Goal: Task Accomplishment & Management: Use online tool/utility

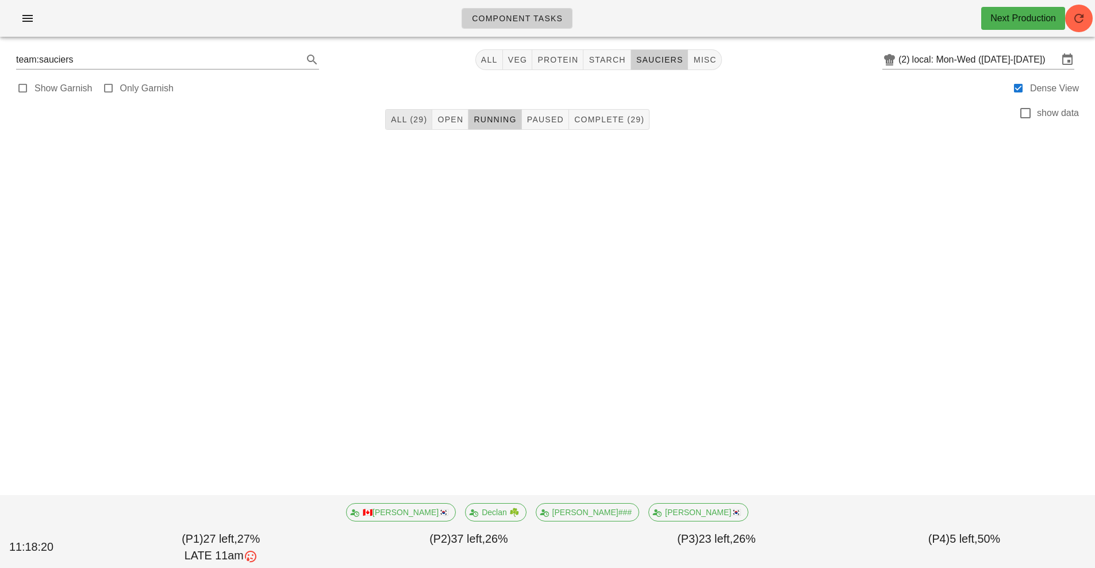
click at [400, 121] on span "All (29)" at bounding box center [408, 119] width 37 height 9
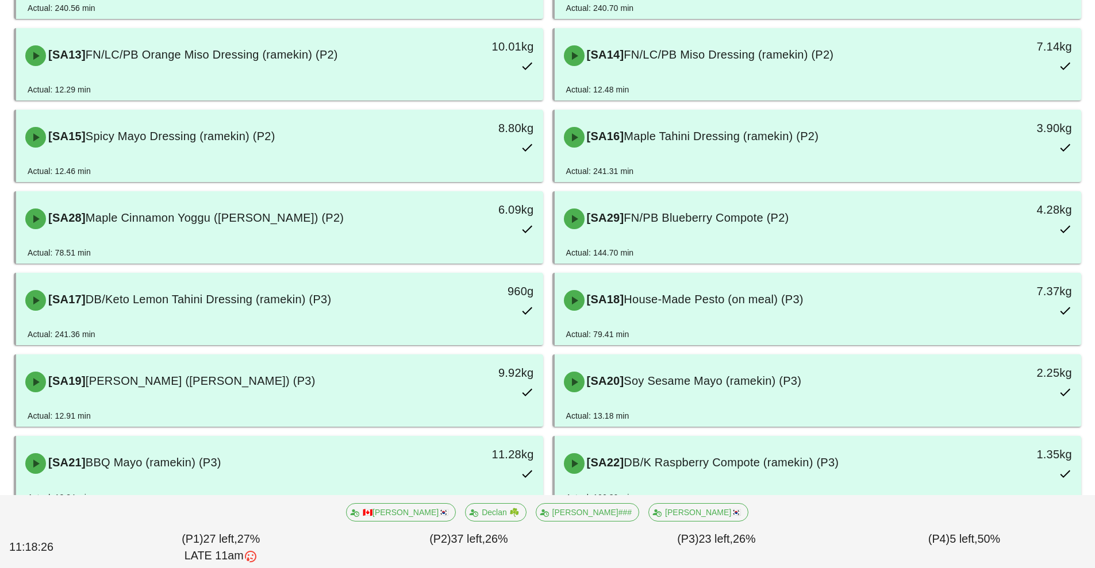
scroll to position [613, 0]
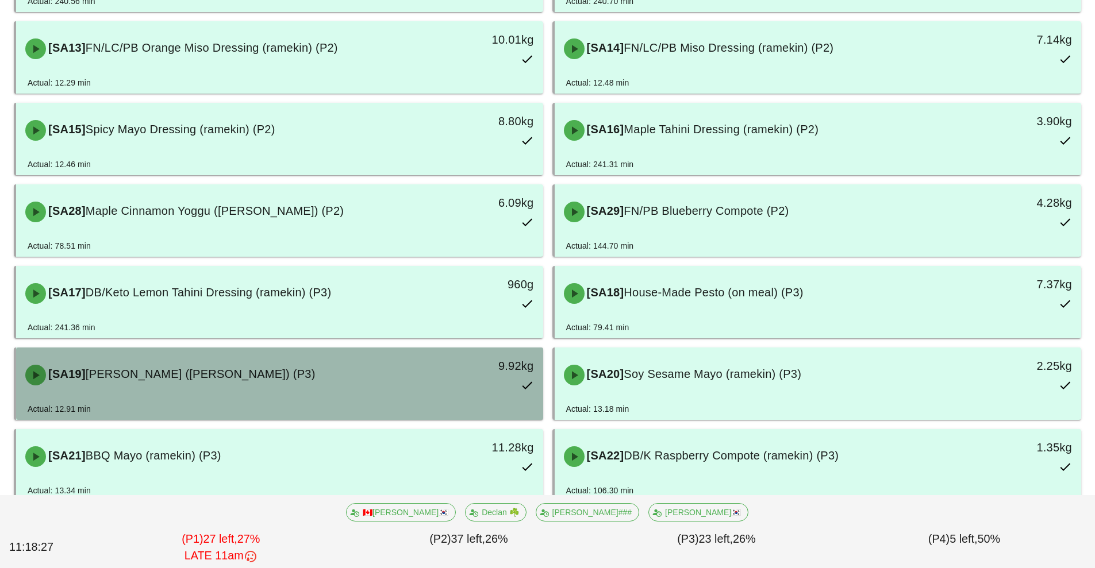
click at [262, 387] on div "[SA19] [PERSON_NAME] ([PERSON_NAME]) (P3)" at bounding box center [213, 375] width 391 height 34
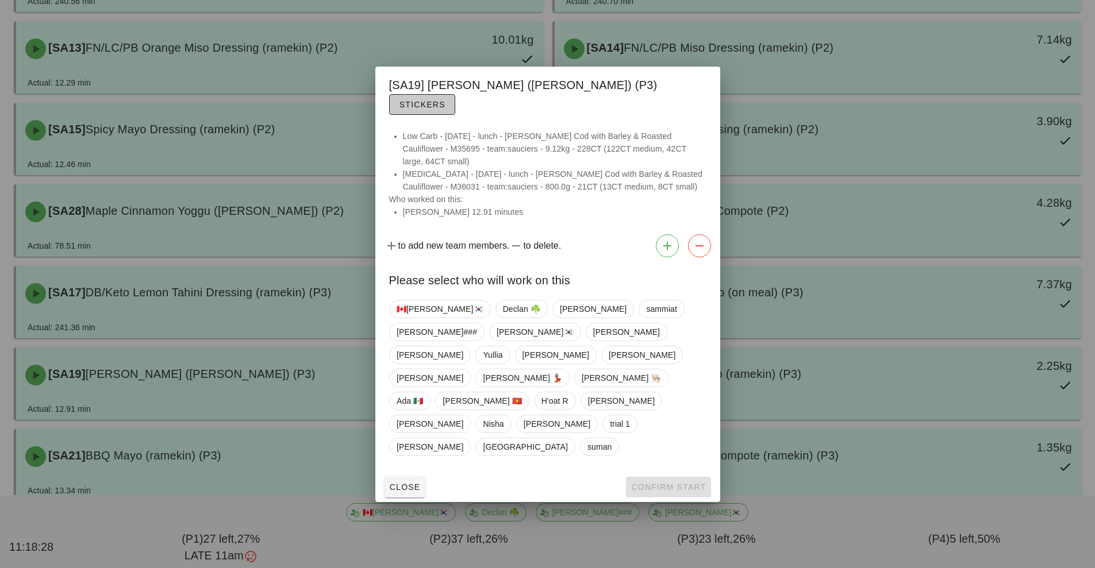
click at [455, 115] on button "Stickers" at bounding box center [422, 104] width 66 height 21
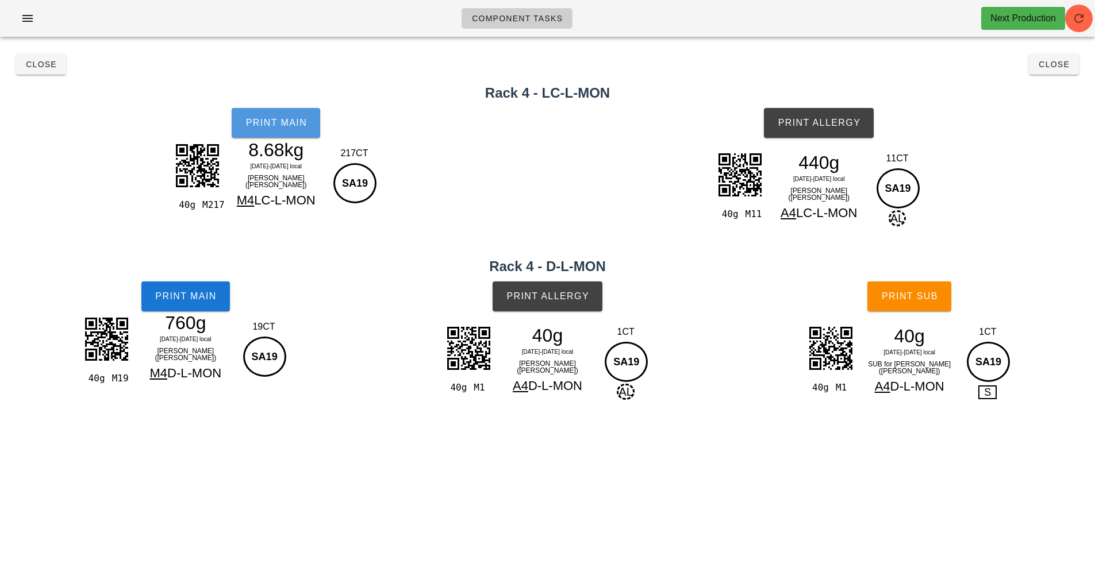
click at [282, 130] on button "Print Main" at bounding box center [276, 123] width 89 height 30
click at [278, 119] on span "Print Main" at bounding box center [276, 123] width 62 height 10
click at [40, 67] on span "Close" at bounding box center [41, 64] width 32 height 9
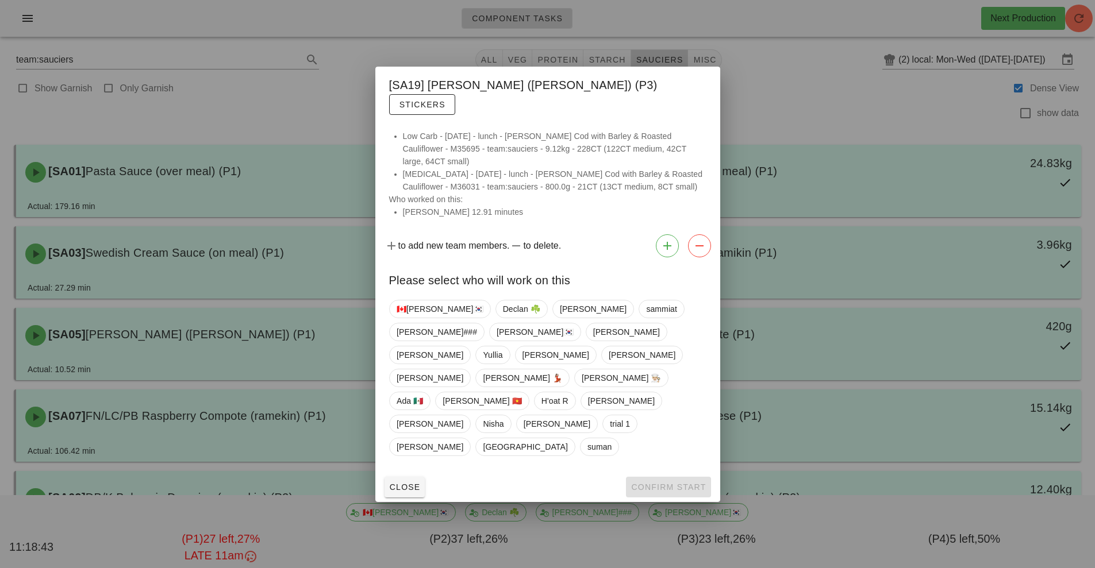
click at [811, 92] on div at bounding box center [547, 284] width 1095 height 568
